Goal: Task Accomplishment & Management: Manage account settings

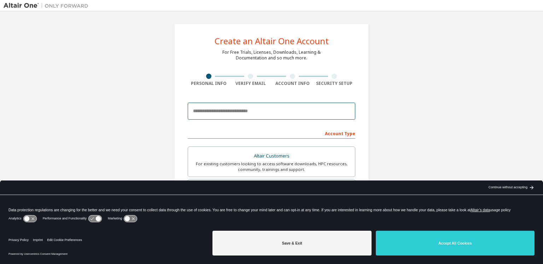
click at [229, 115] on input "email" at bounding box center [272, 111] width 168 height 17
type input "**********"
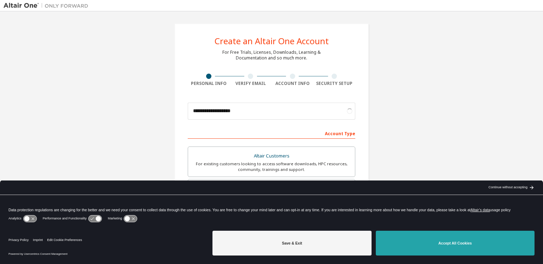
click at [484, 245] on button "Accept All Cookies" at bounding box center [455, 243] width 159 height 25
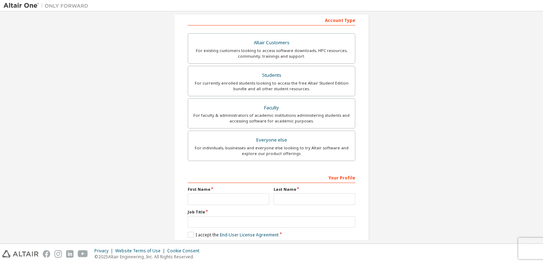
scroll to position [141, 0]
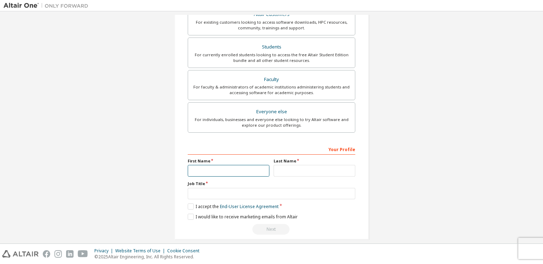
click at [245, 172] on input "text" at bounding box center [229, 171] width 82 height 12
type input "****"
click at [281, 167] on input "text" at bounding box center [315, 171] width 82 height 12
type input "**********"
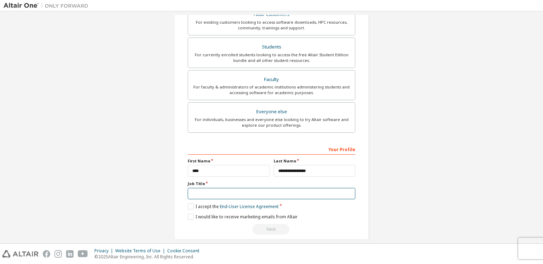
click at [285, 197] on input "text" at bounding box center [272, 194] width 168 height 12
type input "**********"
click at [188, 206] on label "I accept the End-User License Agreement" at bounding box center [233, 206] width 91 height 6
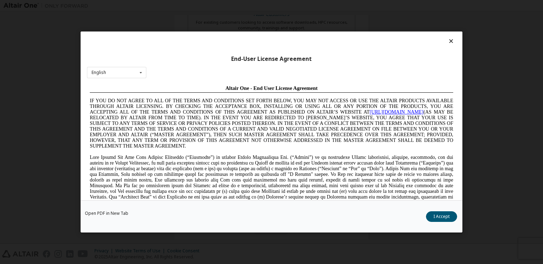
scroll to position [0, 0]
click at [129, 73] on div "English English Chinese French German Japanese Korean Portuguese" at bounding box center [116, 73] width 59 height 12
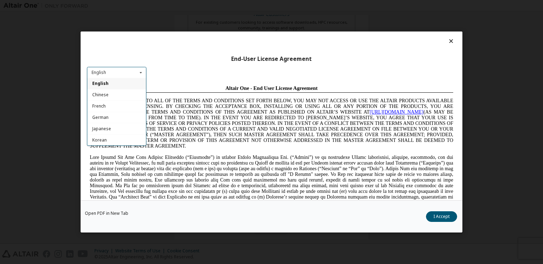
click at [125, 83] on div "English" at bounding box center [116, 83] width 59 height 11
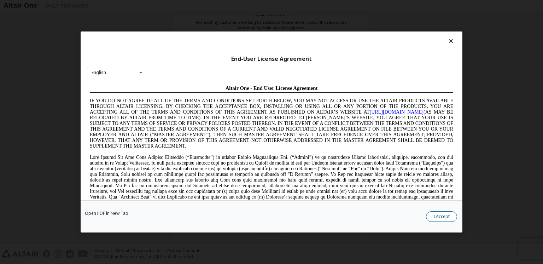
click at [449, 219] on button "I Accept" at bounding box center [441, 216] width 31 height 11
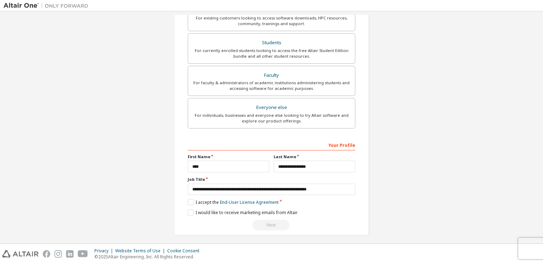
scroll to position [150, 0]
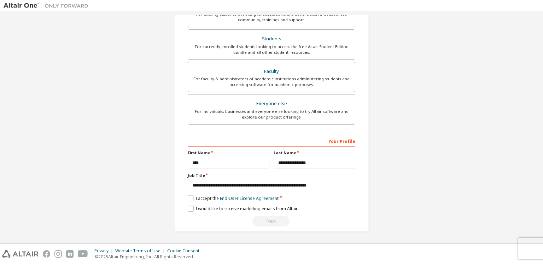
click at [190, 209] on label "I would like to receive marketing emails from Altair" at bounding box center [243, 209] width 110 height 6
click at [191, 208] on label "I would like to receive marketing emails from Altair" at bounding box center [243, 209] width 110 height 6
click at [228, 185] on input "**********" at bounding box center [272, 186] width 168 height 12
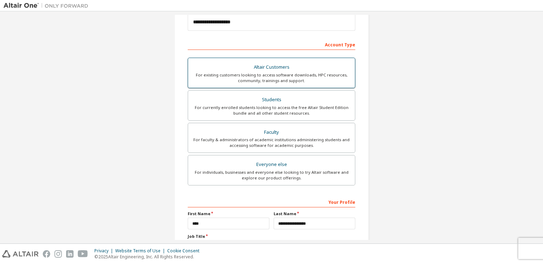
scroll to position [141, 0]
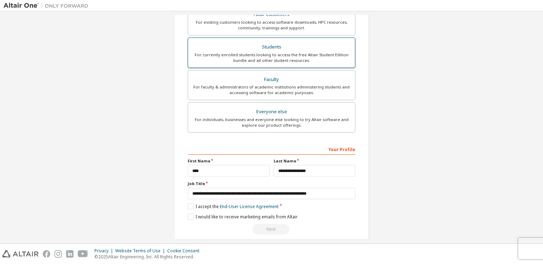
click at [302, 55] on div "For currently enrolled students looking to access the free Altair Student Editi…" at bounding box center [271, 57] width 158 height 11
click at [188, 204] on label "I accept the Academic End-User License Agreement" at bounding box center [243, 206] width 111 height 6
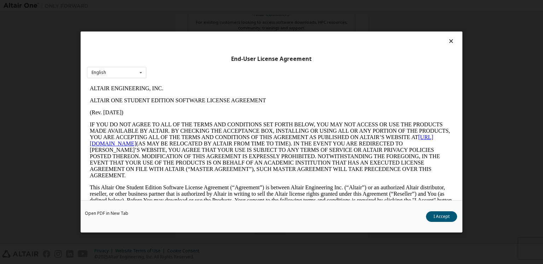
scroll to position [0, 0]
click at [444, 216] on button "I Accept" at bounding box center [441, 216] width 31 height 11
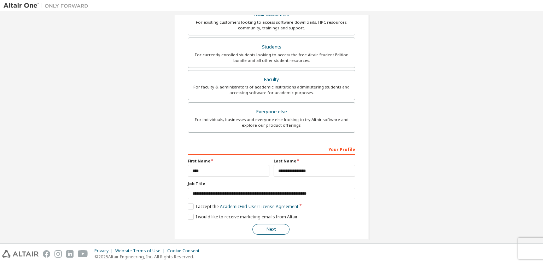
click at [276, 231] on button "Next" at bounding box center [271, 229] width 37 height 11
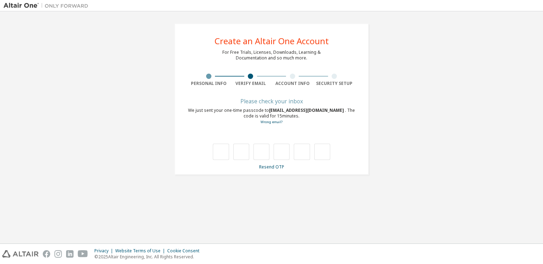
type input "*"
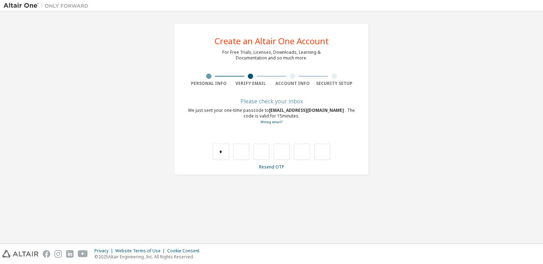
type input "*"
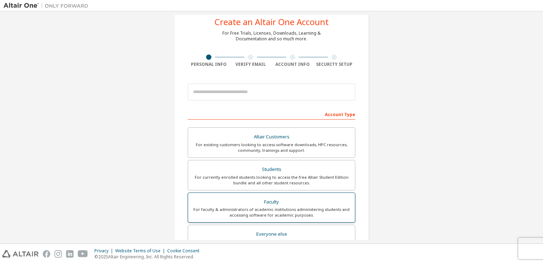
scroll to position [141, 0]
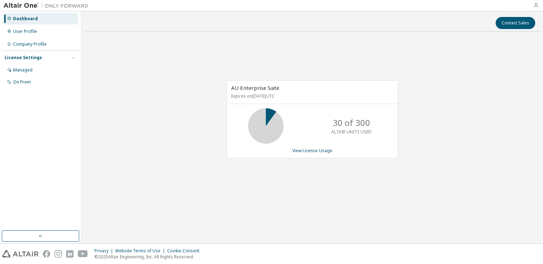
click at [539, 5] on icon "button" at bounding box center [536, 5] width 6 height 6
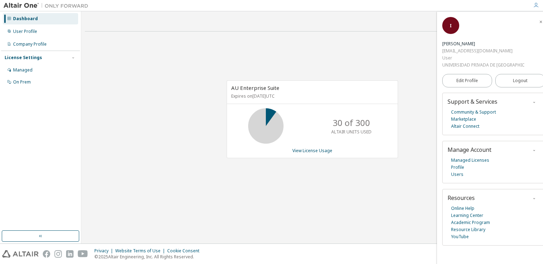
click at [418, 70] on div "AU Enterprise Suite Expires on March 16, 2026 UTC 30 of 300 ALTAIR UNITS USED V…" at bounding box center [312, 123] width 455 height 172
click at [461, 117] on link "Marketplace" at bounding box center [463, 119] width 25 height 7
click at [316, 151] on link "View License Usage" at bounding box center [313, 151] width 40 height 6
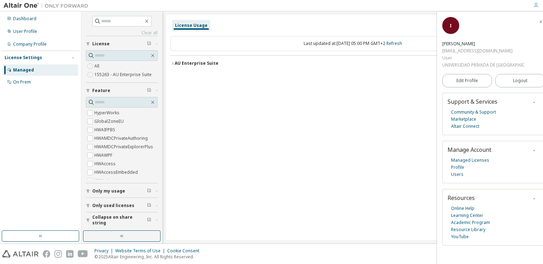
click at [171, 63] on icon "button" at bounding box center [173, 63] width 4 height 4
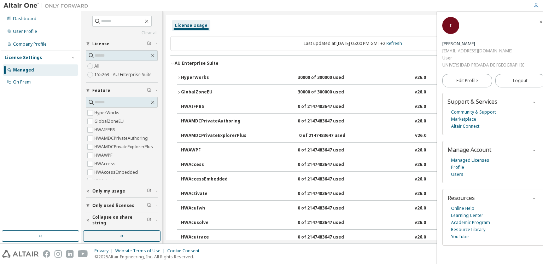
click at [173, 63] on icon "button" at bounding box center [173, 63] width 4 height 4
